Goal: Check status: Check status

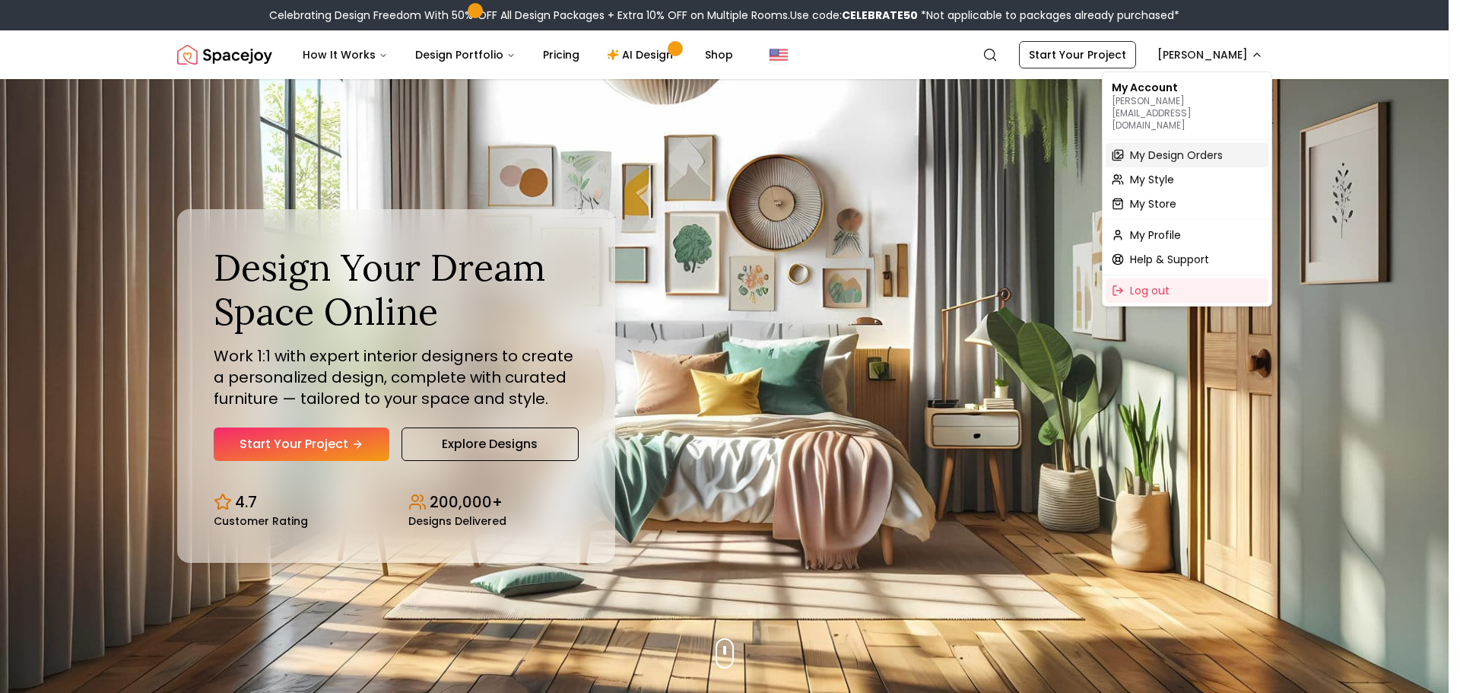
click at [1159, 147] on span "My Design Orders" at bounding box center [1176, 154] width 93 height 15
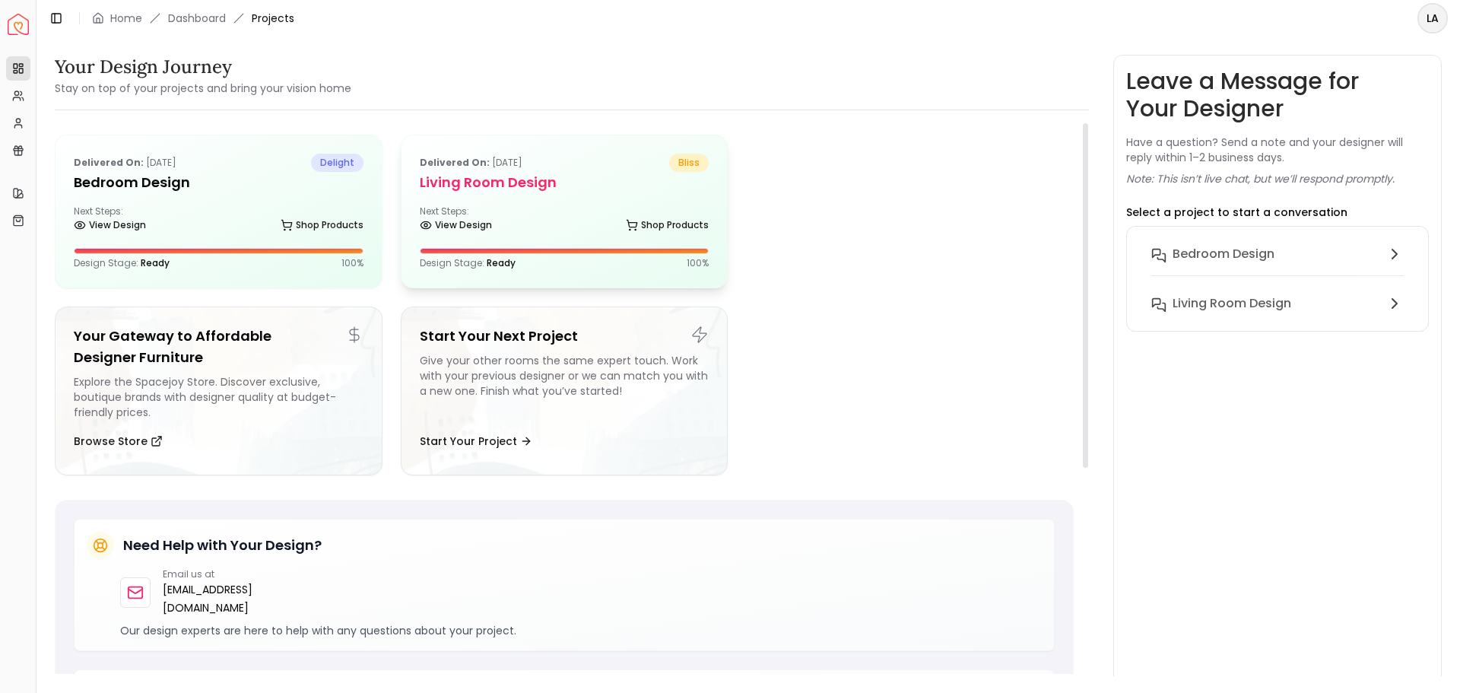
click at [486, 186] on h5 "Living Room Design" at bounding box center [565, 182] width 290 height 21
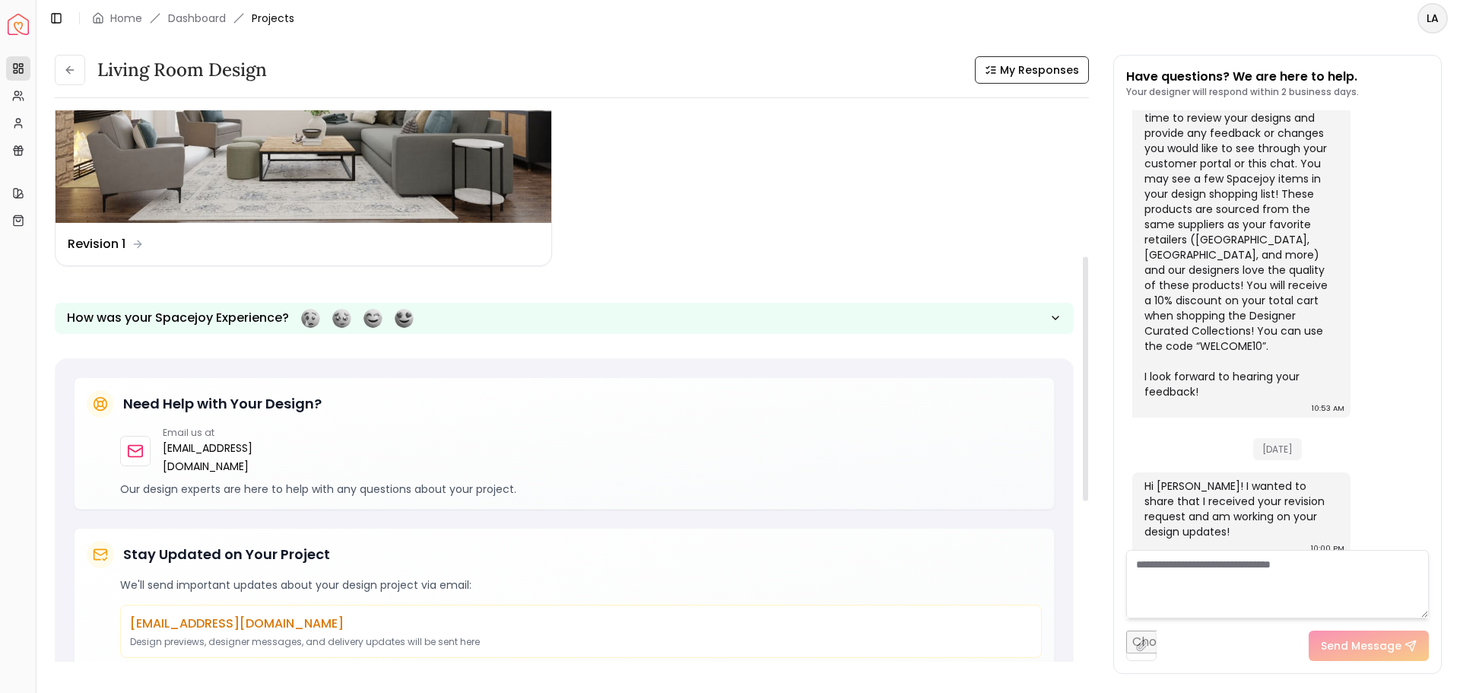
scroll to position [532, 0]
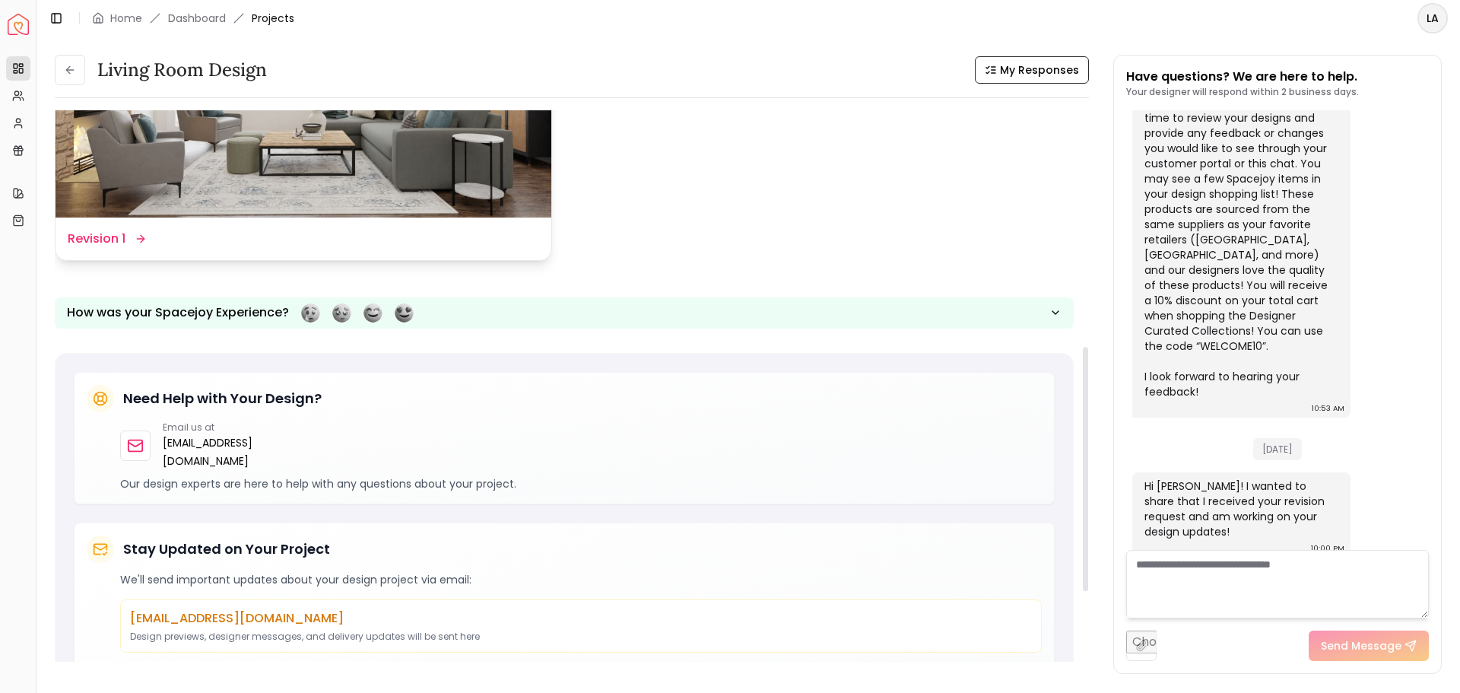
click at [439, 183] on img at bounding box center [304, 77] width 496 height 279
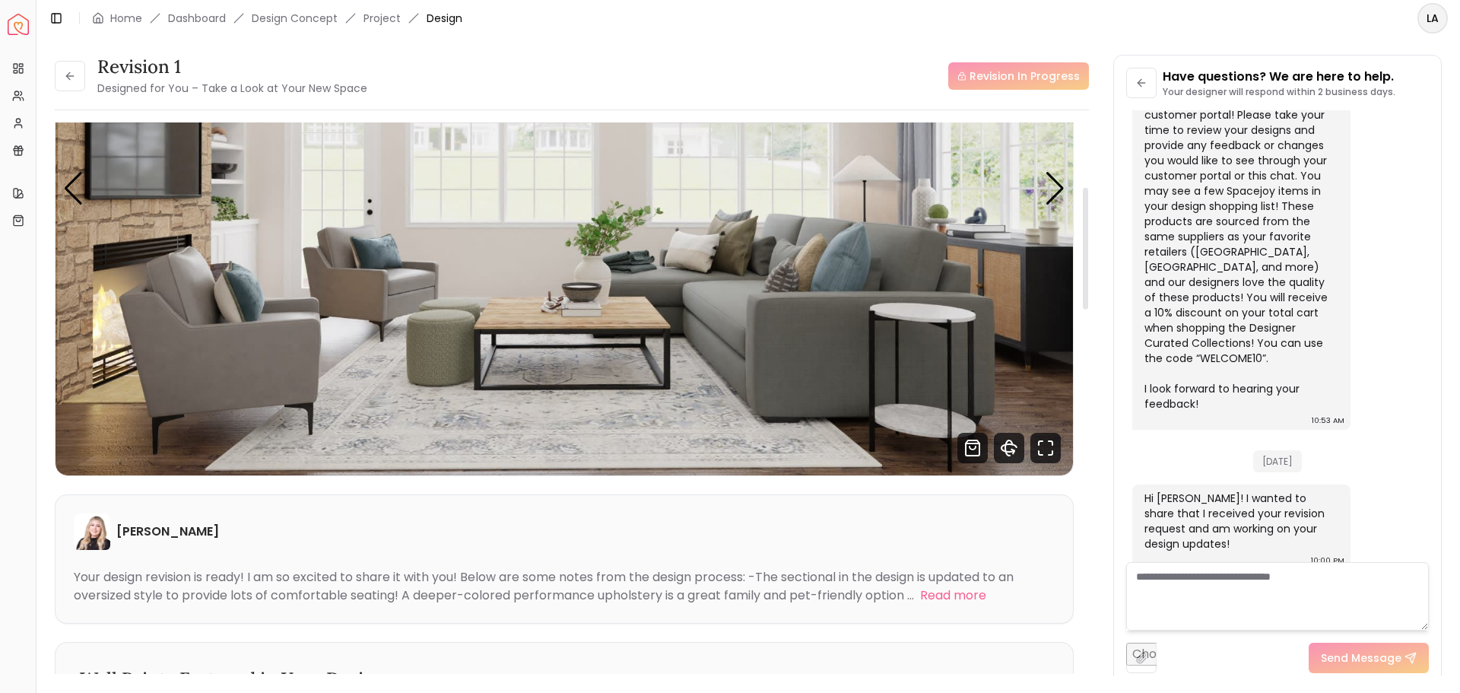
scroll to position [76, 0]
